Goal: Information Seeking & Learning: Learn about a topic

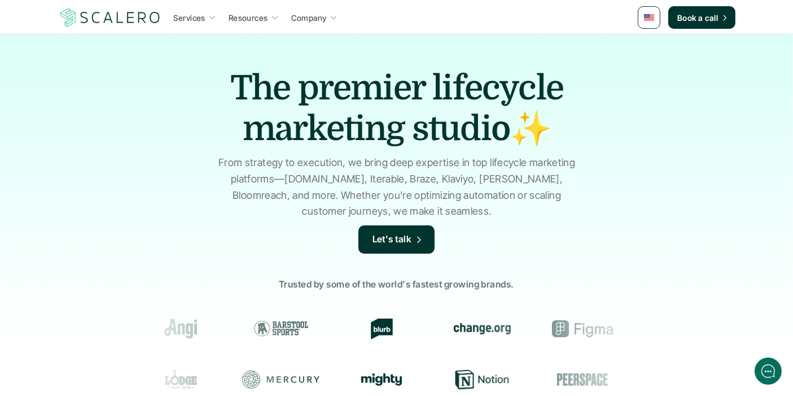
click at [593, 13] on link at bounding box center [649, 17] width 23 height 23
click at [593, 47] on img at bounding box center [649, 45] width 9 height 6
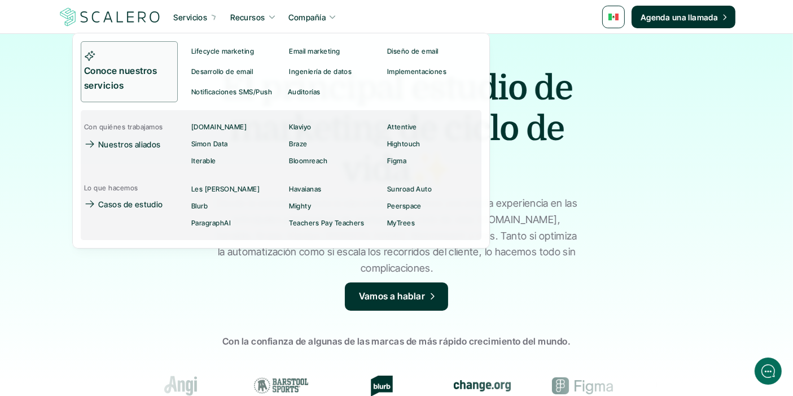
click at [190, 18] on p "Servicios" at bounding box center [191, 17] width 34 height 12
click at [156, 200] on p "Casos de estudio" at bounding box center [130, 204] width 65 height 12
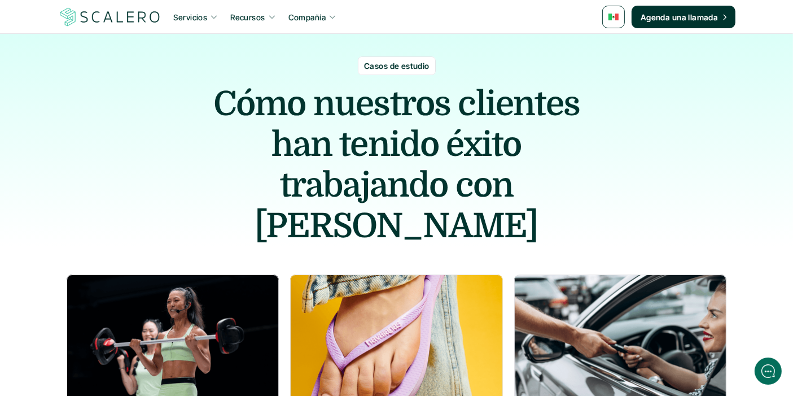
click at [235, 250] on img at bounding box center [173, 336] width 213 height 124
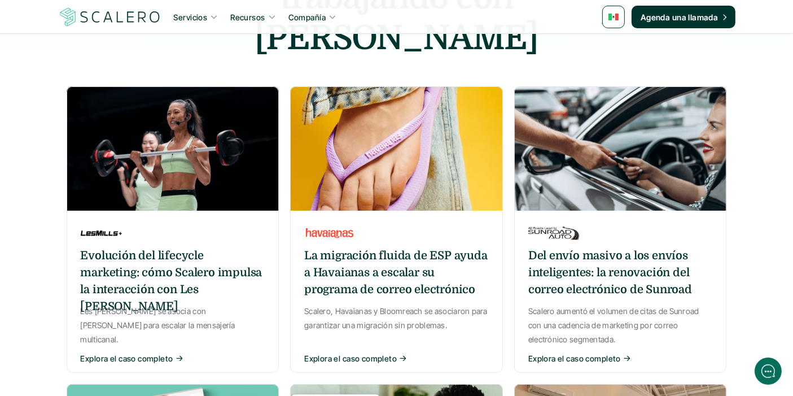
click at [166, 250] on p "Explora el caso completo" at bounding box center [127, 358] width 93 height 12
